Goal: Information Seeking & Learning: Learn about a topic

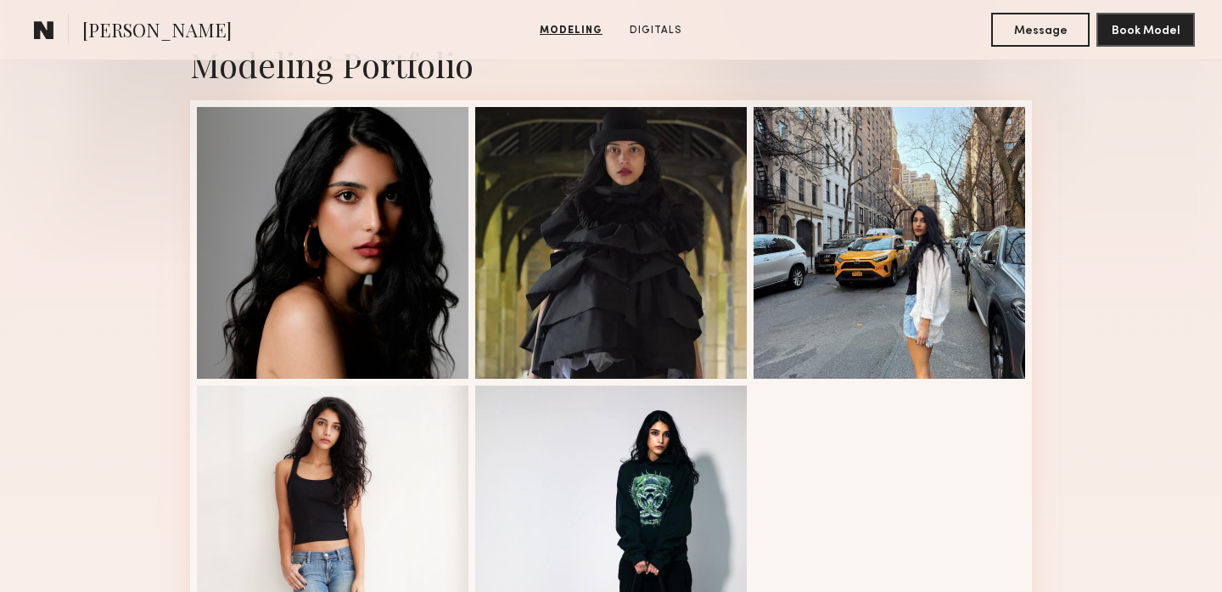
scroll to position [411, 0]
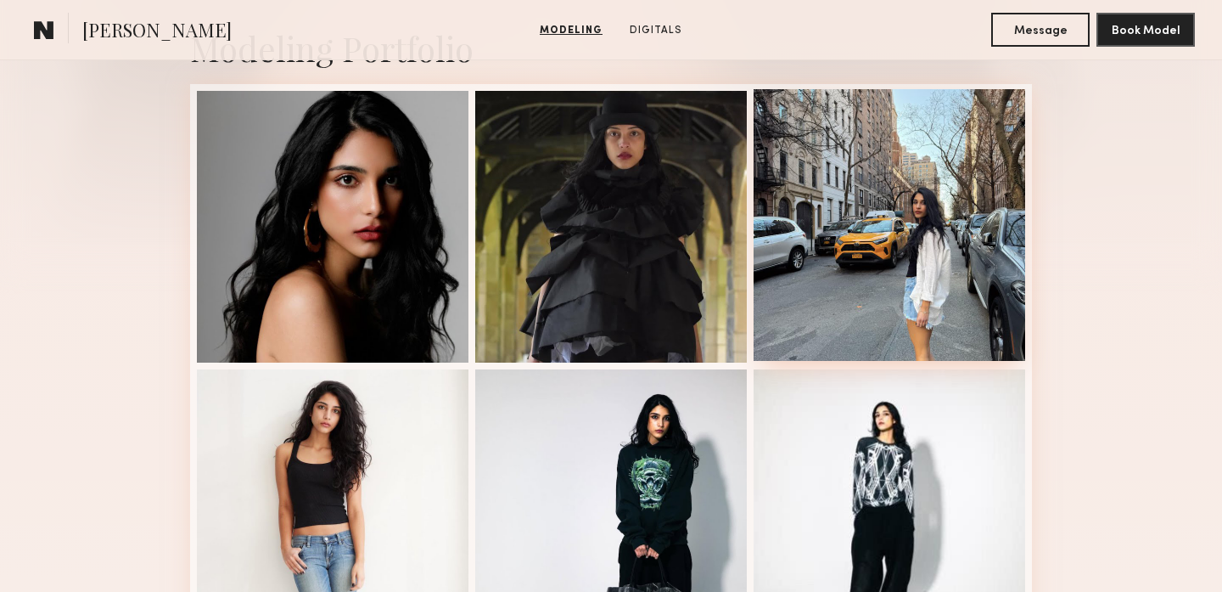
click at [799, 160] on div at bounding box center [890, 225] width 272 height 272
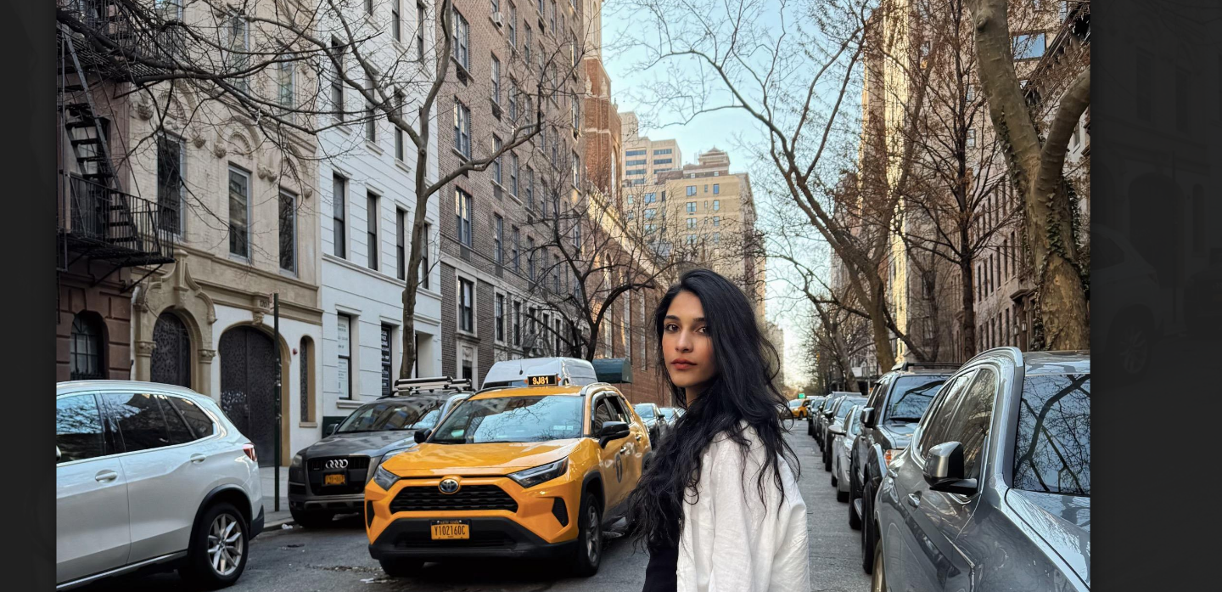
click at [804, 227] on div at bounding box center [611, 282] width 1222 height 510
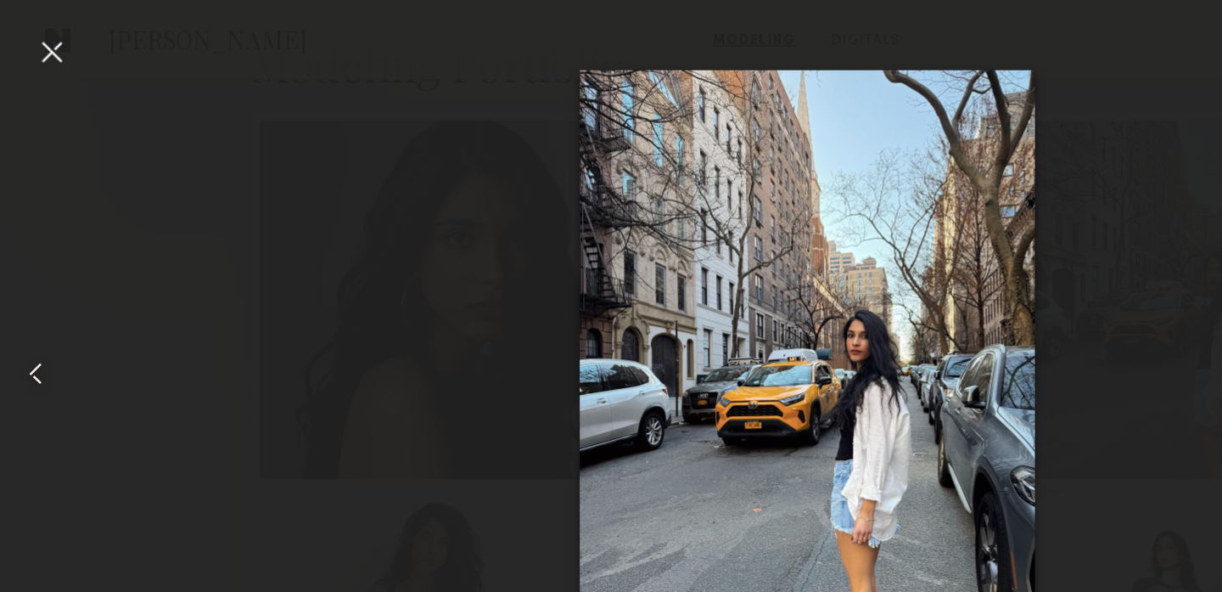
click at [37, 31] on div at bounding box center [38, 38] width 27 height 27
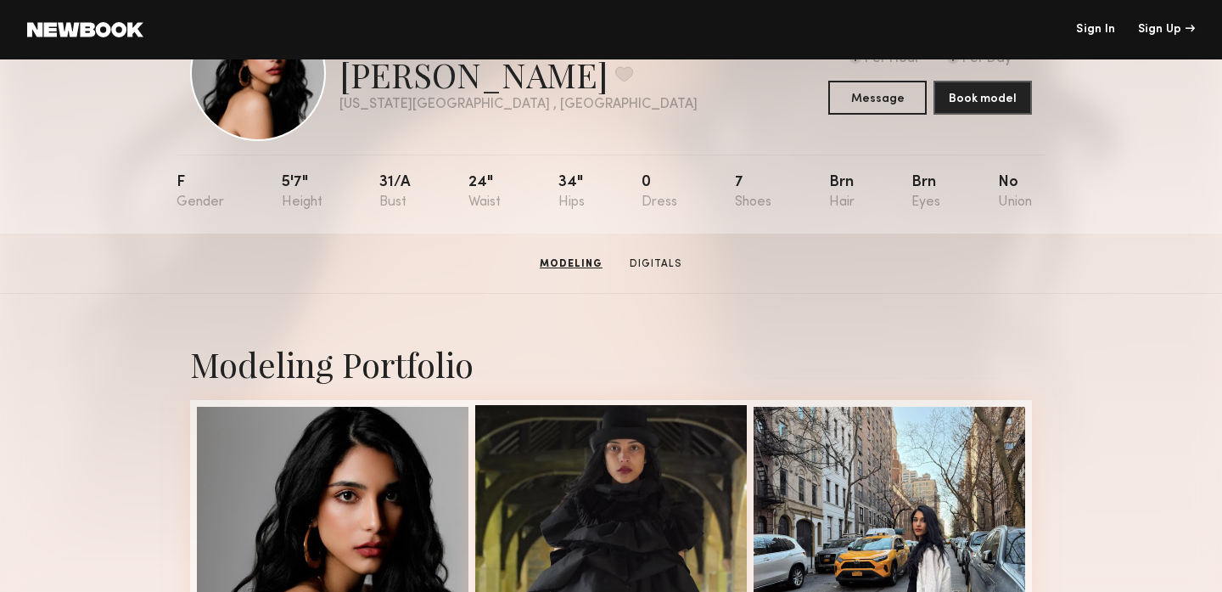
scroll to position [85, 0]
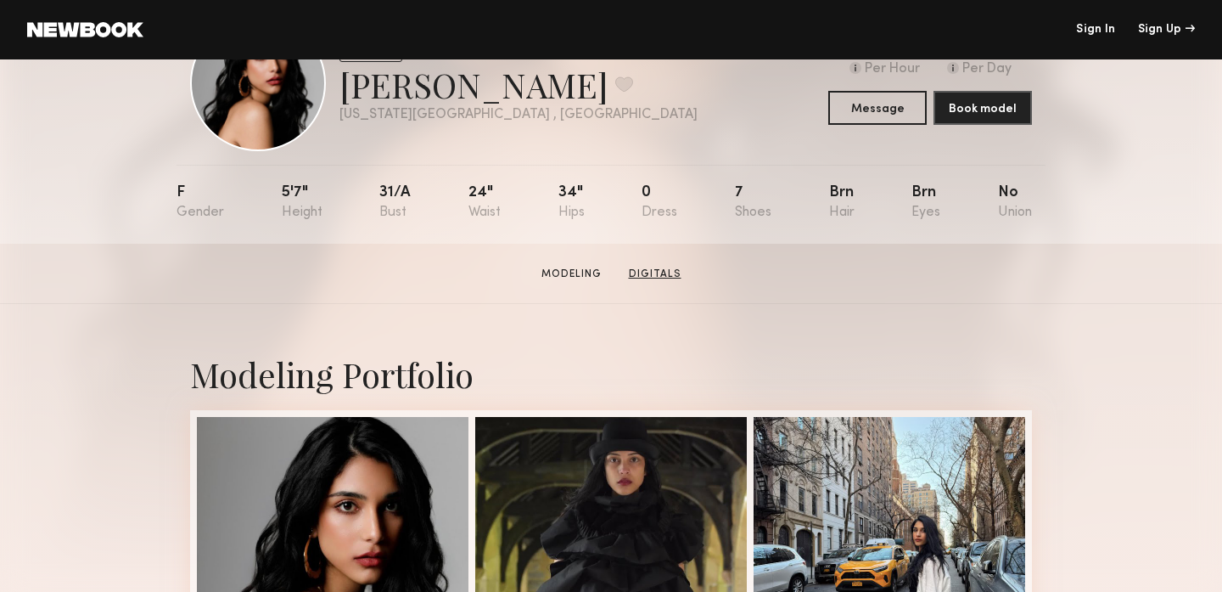
click at [667, 278] on link "Digitals" at bounding box center [655, 274] width 66 height 15
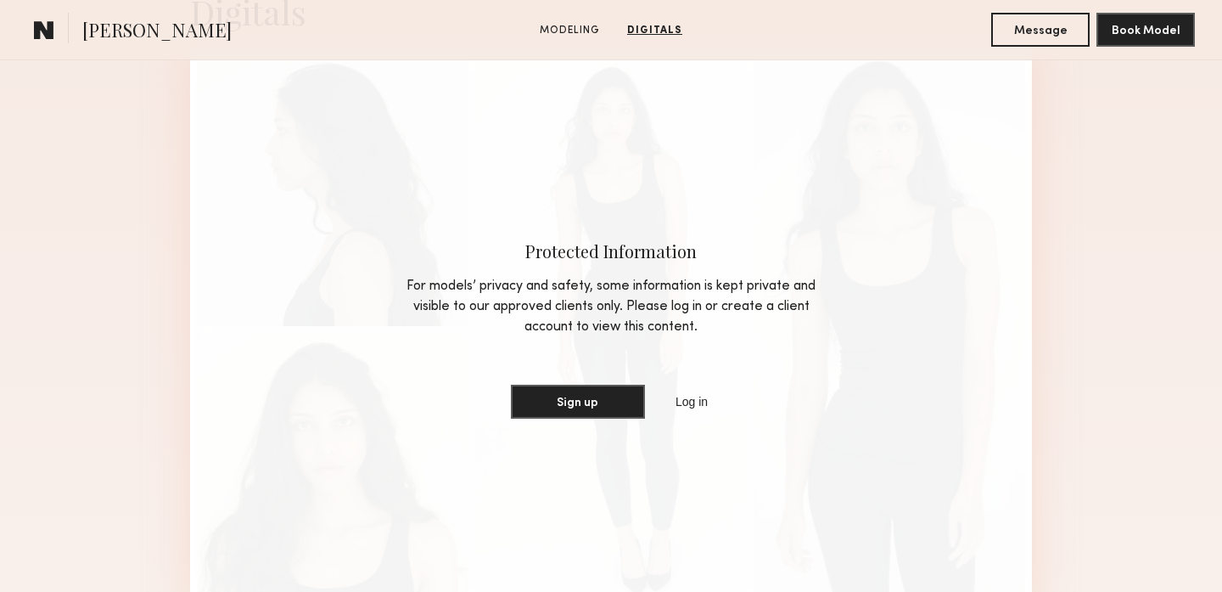
scroll to position [1743, 0]
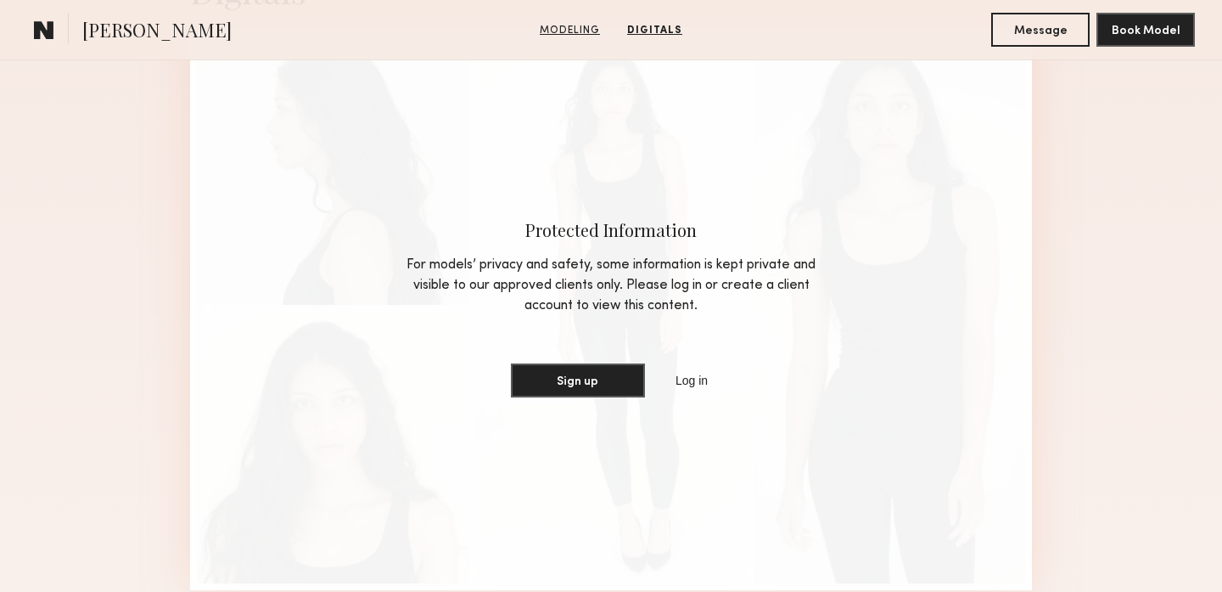
click at [593, 32] on link "Modeling" at bounding box center [570, 30] width 74 height 15
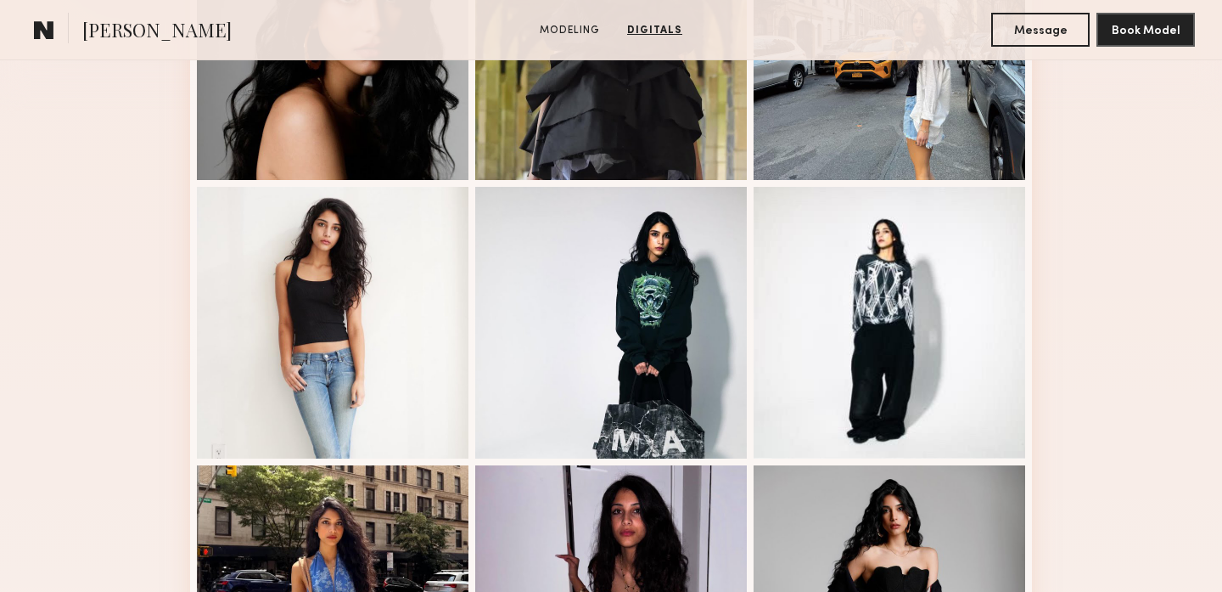
scroll to position [286, 0]
